Goal: Information Seeking & Learning: Learn about a topic

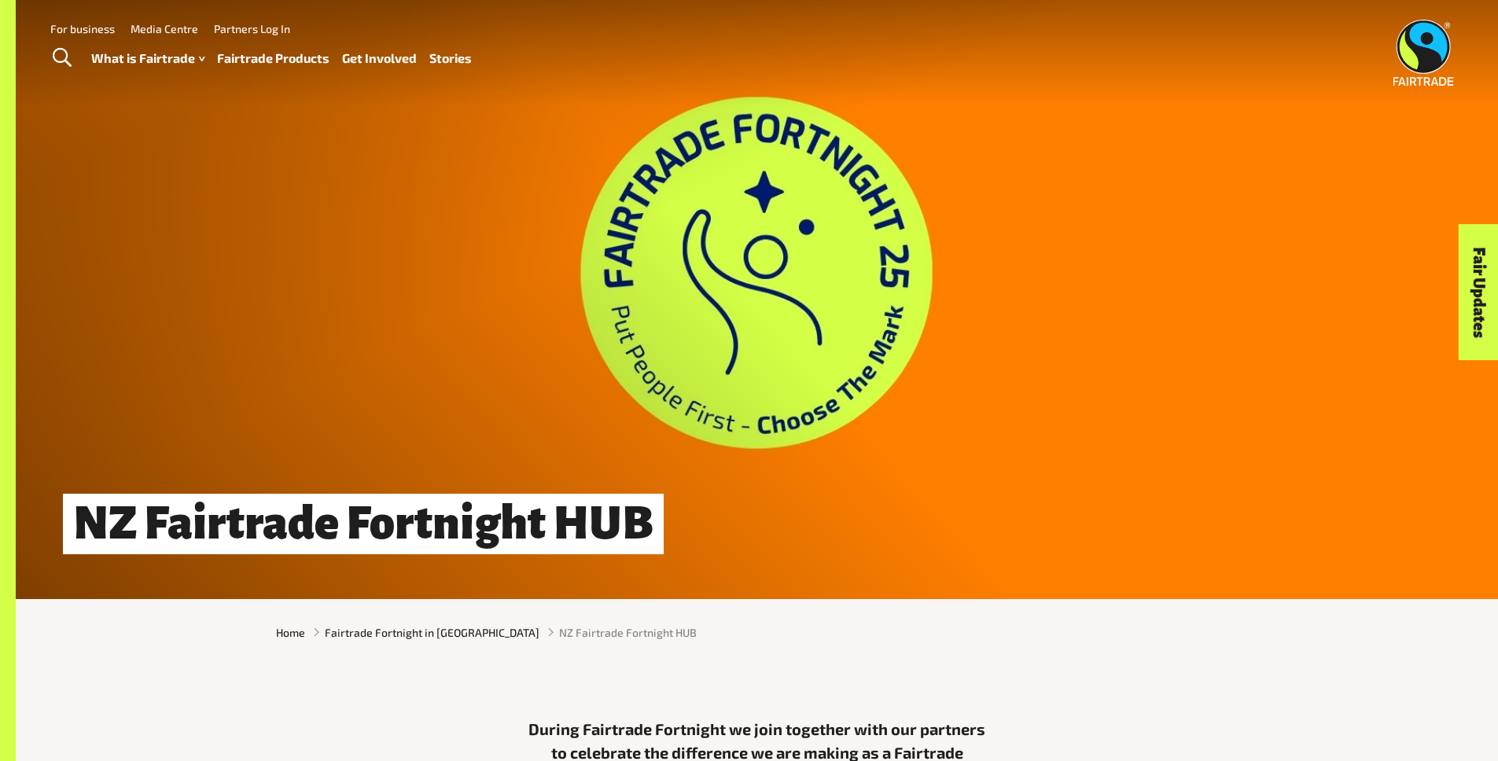
click at [455, 59] on link "Stories" at bounding box center [450, 58] width 42 height 23
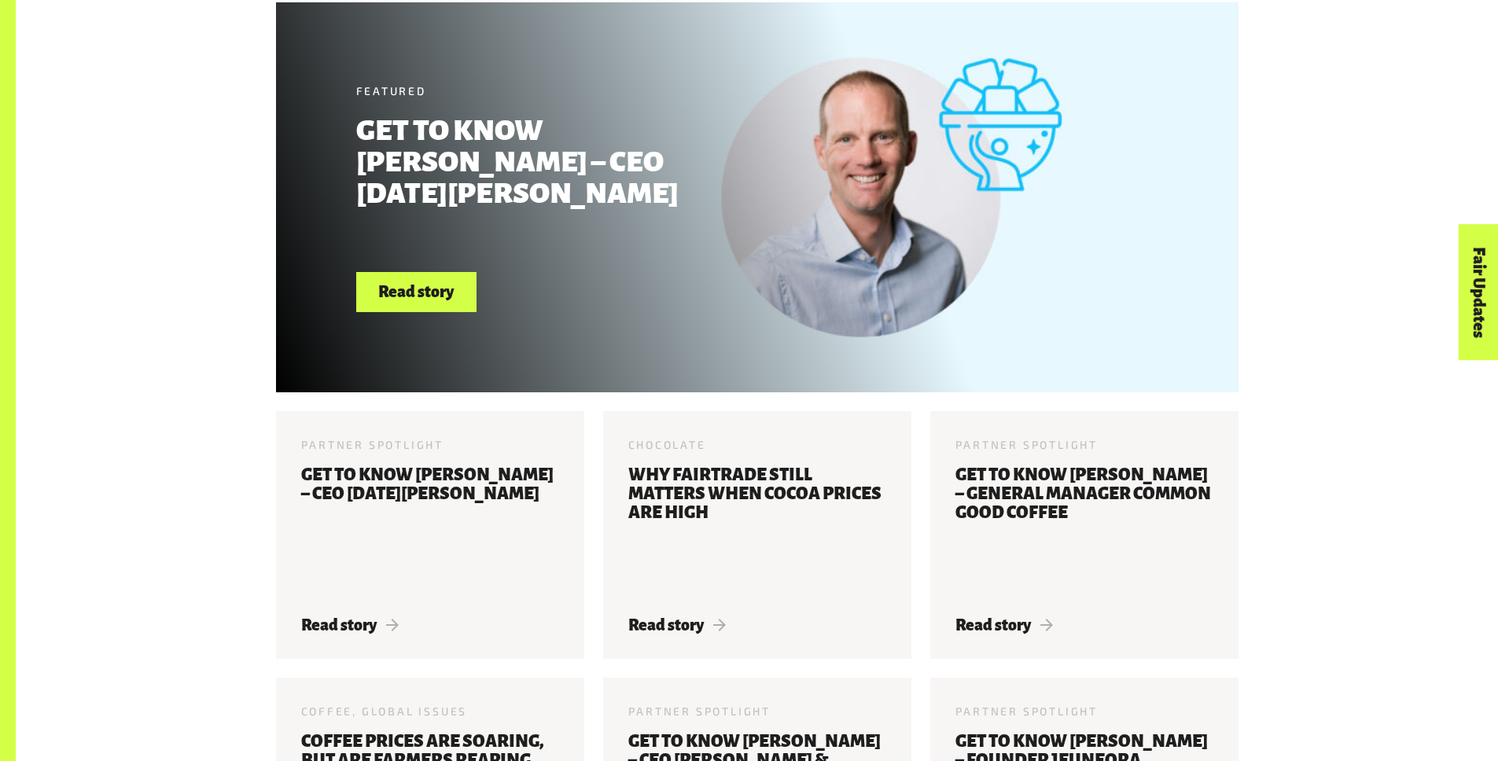
scroll to position [779, 0]
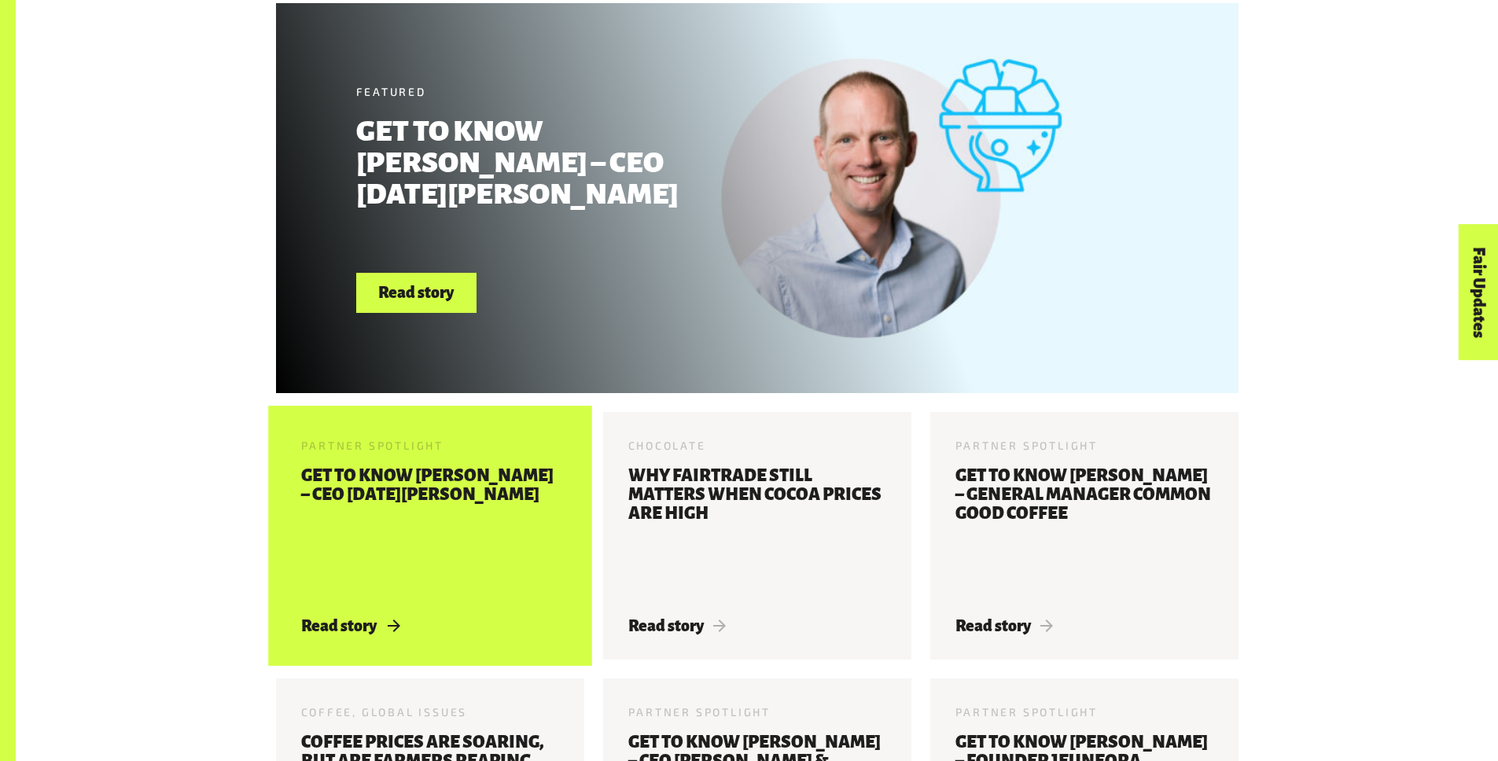
click at [415, 481] on h3 "Get to know [PERSON_NAME] – CEO [DATE][PERSON_NAME]" at bounding box center [430, 532] width 258 height 132
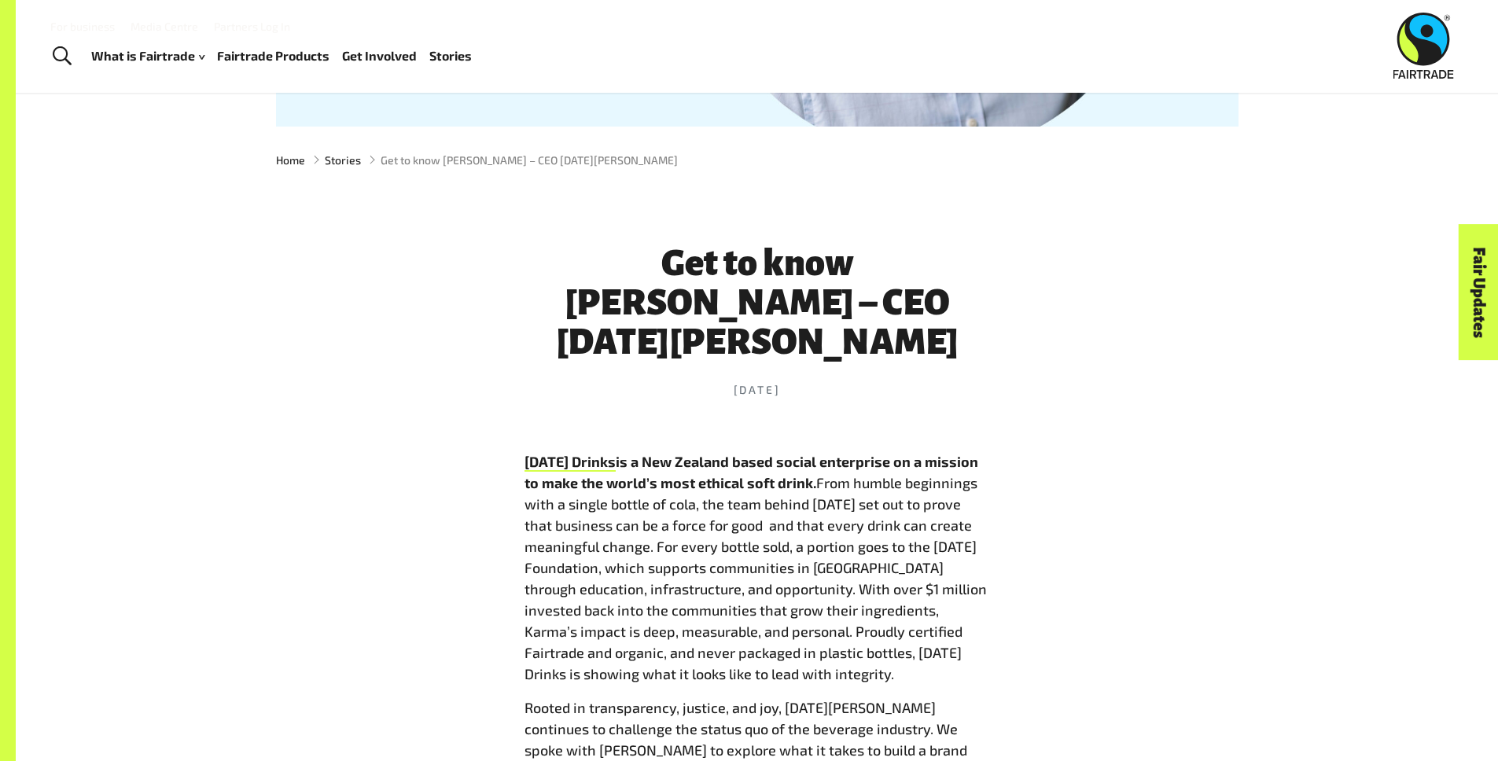
scroll to position [565, 0]
